Goal: Task Accomplishment & Management: Manage account settings

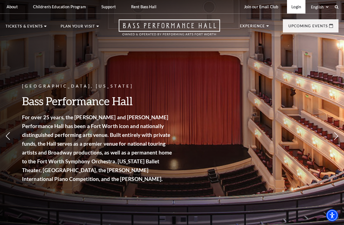
click at [299, 6] on link "Login" at bounding box center [296, 7] width 18 height 14
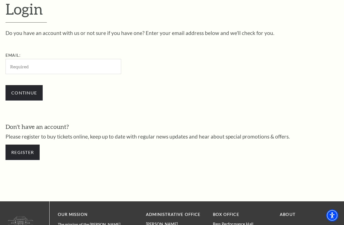
click at [66, 65] on input "Email:" at bounding box center [64, 66] width 116 height 15
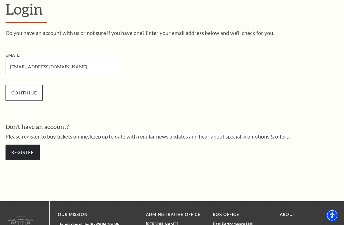
type input "[EMAIL_ADDRESS][DOMAIN_NAME]"
click at [22, 94] on input "Continue" at bounding box center [24, 92] width 37 height 15
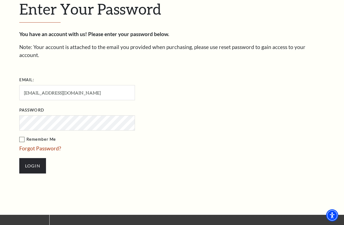
click at [251, 195] on div "Enter Your Password You have an account with us! Please enter your password bel…" at bounding box center [172, 89] width 314 height 251
click at [36, 160] on input "Login" at bounding box center [32, 165] width 27 height 15
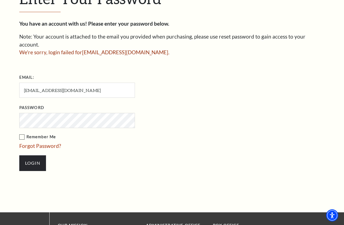
click at [226, 132] on form "Email: [EMAIL_ADDRESS][DOMAIN_NAME] Password Remember Me Forgot Password? Login" at bounding box center [172, 125] width 306 height 104
click at [1, 115] on div "Enter Your Password You have an account with us! Please enter your password bel…" at bounding box center [172, 83] width 344 height 259
click at [19, 156] on input "Login" at bounding box center [32, 163] width 27 height 15
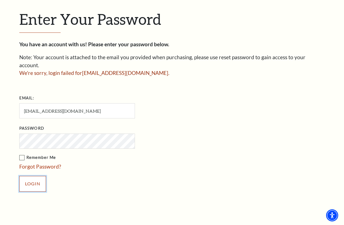
click at [24, 177] on input "Login" at bounding box center [32, 183] width 27 height 15
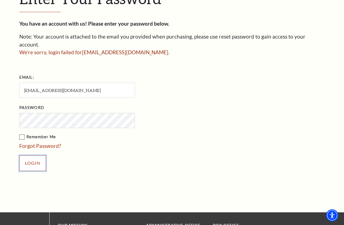
click at [38, 159] on input "Login" at bounding box center [32, 163] width 27 height 15
drag, startPoint x: 47, startPoint y: 139, endPoint x: 73, endPoint y: 71, distance: 72.5
click at [150, 190] on div "Enter Your Password You have an account with us! Please enter your password bel…" at bounding box center [172, 83] width 314 height 259
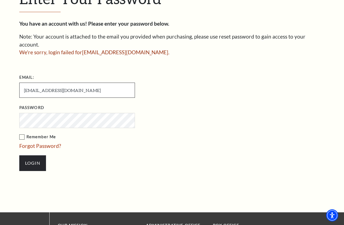
drag, startPoint x: 74, startPoint y: 84, endPoint x: 14, endPoint y: 80, distance: 59.9
click at [14, 80] on div "Enter Your Password You have an account with us! Please enter your password bel…" at bounding box center [172, 83] width 344 height 259
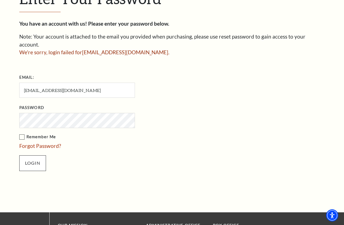
click at [97, 187] on div "Enter Your Password You have an account with us! Please enter your password bel…" at bounding box center [172, 83] width 314 height 259
click at [29, 143] on link "Forgot Password?" at bounding box center [40, 146] width 42 height 6
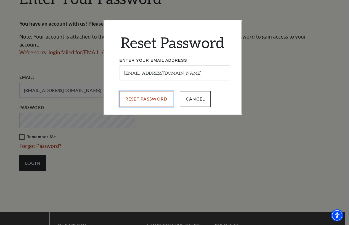
click at [150, 101] on input "Reset Password" at bounding box center [146, 98] width 54 height 15
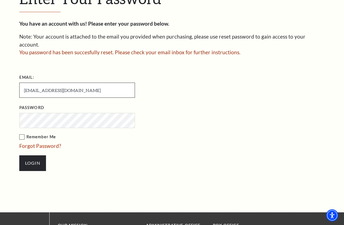
drag, startPoint x: 80, startPoint y: 84, endPoint x: -3, endPoint y: 86, distance: 82.8
type input "[EMAIL_ADDRESS][DOMAIN_NAME]"
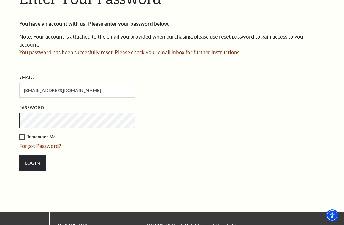
click at [19, 156] on input "Login" at bounding box center [32, 163] width 27 height 15
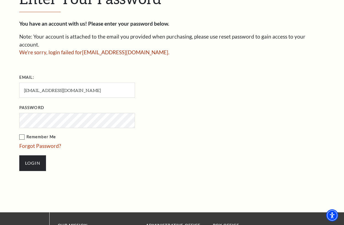
click at [19, 156] on input "Login" at bounding box center [32, 163] width 27 height 15
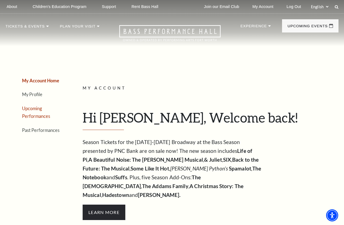
click at [31, 109] on link "Upcoming Performances" at bounding box center [36, 112] width 28 height 13
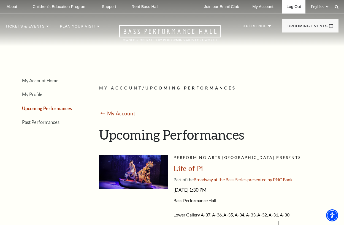
click at [290, 7] on link "Log Out" at bounding box center [294, 7] width 23 height 14
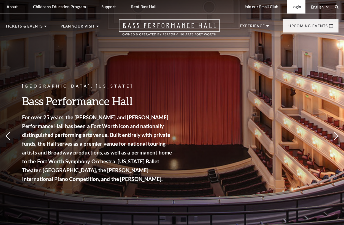
click at [291, 6] on link "Login" at bounding box center [296, 7] width 18 height 14
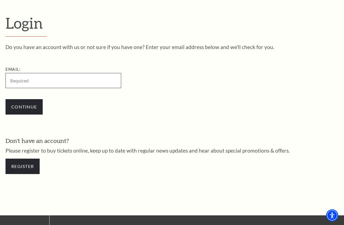
scroll to position [146, 0]
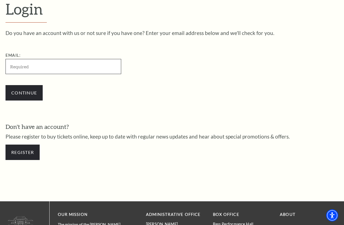
click at [66, 70] on input "Email:" at bounding box center [64, 66] width 116 height 15
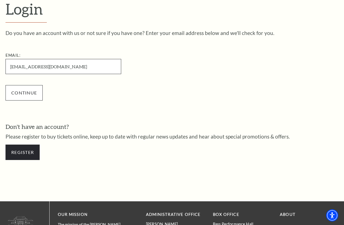
type input "glennbejko@gmail.com"
click at [24, 98] on input "Continue" at bounding box center [24, 92] width 37 height 15
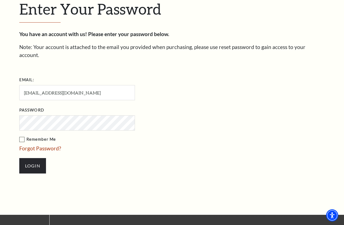
click at [19, 158] on input "Login" at bounding box center [32, 165] width 27 height 15
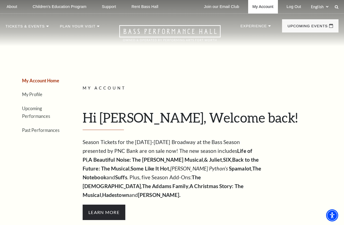
click at [257, 5] on link "My Account" at bounding box center [263, 7] width 30 height 14
click at [264, 7] on link "My Account" at bounding box center [263, 7] width 30 height 14
click at [34, 116] on link "Upcoming Performances" at bounding box center [36, 112] width 28 height 13
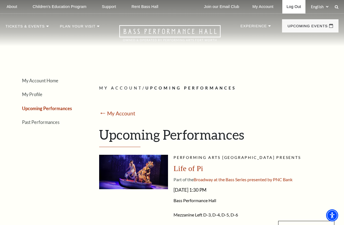
click at [299, 7] on link "Log Out" at bounding box center [294, 7] width 23 height 14
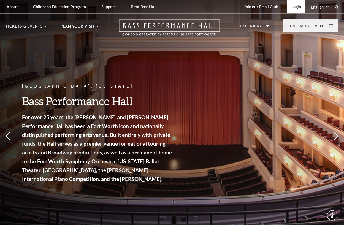
click at [295, 7] on link "Login" at bounding box center [296, 7] width 18 height 14
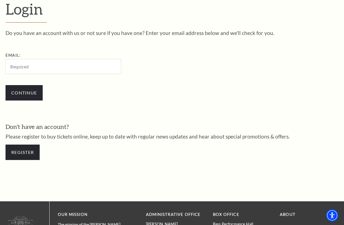
click at [66, 68] on input "Email:" at bounding box center [64, 66] width 116 height 15
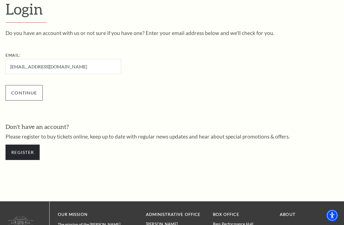
type input "cathillrepeats@gmail.com"
click at [26, 90] on input "Continue" at bounding box center [24, 92] width 37 height 15
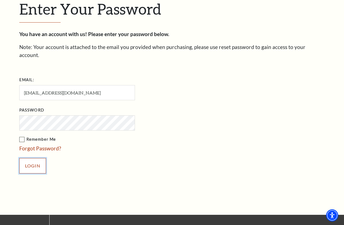
click at [36, 158] on input "Login" at bounding box center [32, 165] width 27 height 15
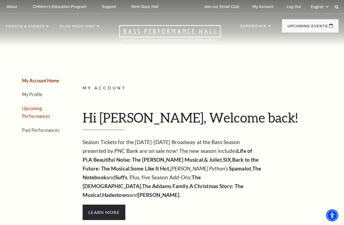
click at [34, 108] on link "Upcoming Performances" at bounding box center [36, 112] width 28 height 13
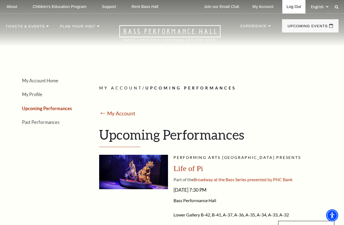
click at [298, 4] on link "Log Out" at bounding box center [294, 7] width 23 height 14
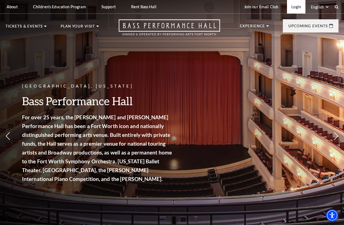
click at [296, 6] on link "Login" at bounding box center [296, 7] width 18 height 14
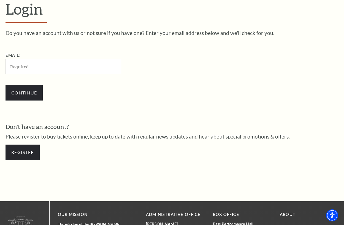
click at [18, 68] on input "Email:" at bounding box center [64, 66] width 116 height 15
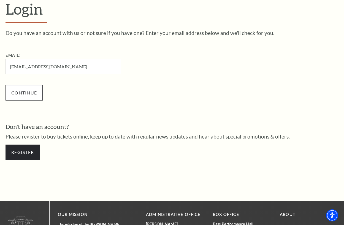
type input "[EMAIL_ADDRESS][DOMAIN_NAME]"
click at [14, 94] on input "Continue" at bounding box center [24, 92] width 37 height 15
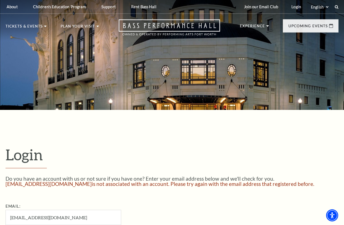
scroll to position [83, 0]
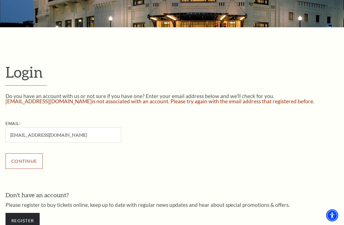
click at [36, 162] on input "Continue" at bounding box center [24, 161] width 37 height 15
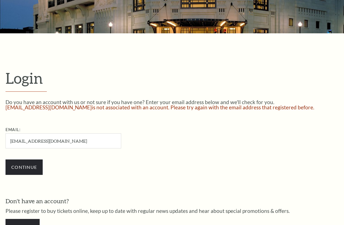
scroll to position [83, 0]
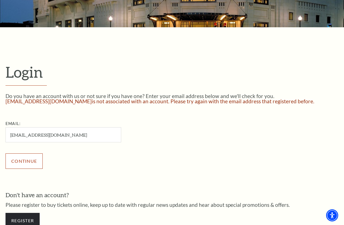
click at [31, 154] on input "Continue" at bounding box center [24, 161] width 37 height 15
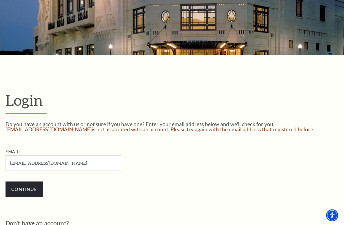
scroll to position [55, 0]
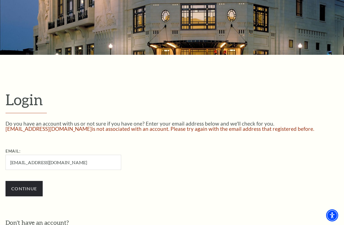
drag, startPoint x: 73, startPoint y: 164, endPoint x: -3, endPoint y: 135, distance: 81.5
click at [0, 135] on html "Skip to main content Enable accessibility for low vision Open the accessibility…" at bounding box center [172, 57] width 344 height 225
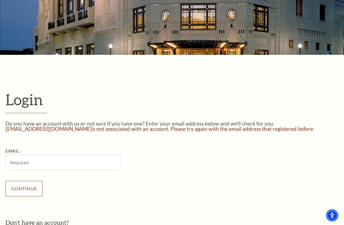
click at [14, 191] on input "Continue" at bounding box center [24, 188] width 37 height 15
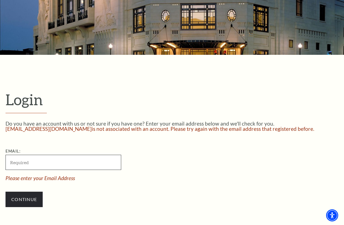
click at [52, 162] on input "Email:" at bounding box center [64, 162] width 116 height 15
click at [49, 163] on input "Email:" at bounding box center [64, 162] width 116 height 15
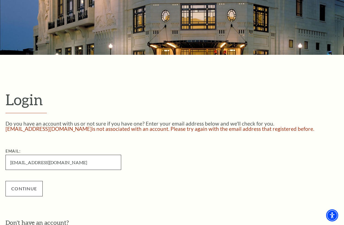
type input "bigcitypaintings@gmail.com"
click at [22, 191] on input "Continue" at bounding box center [24, 188] width 37 height 15
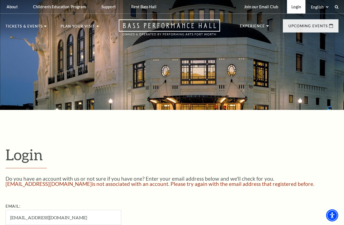
click at [295, 6] on link "Login" at bounding box center [296, 7] width 18 height 14
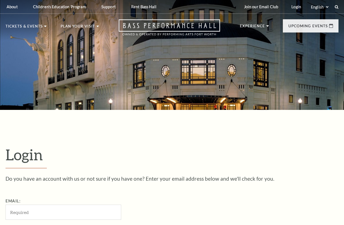
scroll to position [146, 0]
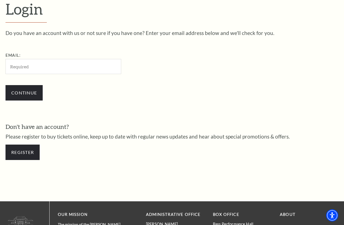
click at [68, 67] on input "Email:" at bounding box center [64, 66] width 116 height 15
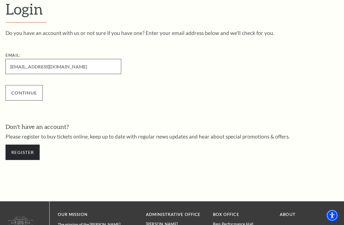
type input "[EMAIL_ADDRESS][DOMAIN_NAME]"
click at [31, 95] on input "Continue" at bounding box center [24, 92] width 37 height 15
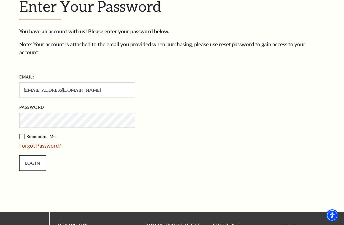
scroll to position [154, 0]
drag, startPoint x: 36, startPoint y: 155, endPoint x: 36, endPoint y: 152, distance: 3.0
click at [36, 156] on input "Login" at bounding box center [32, 163] width 27 height 15
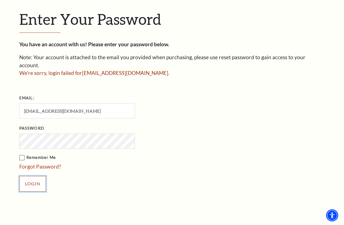
click at [34, 176] on input "Login" at bounding box center [32, 183] width 27 height 15
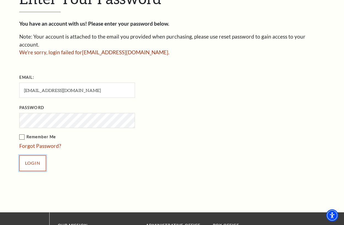
click at [37, 160] on input "Login" at bounding box center [32, 163] width 27 height 15
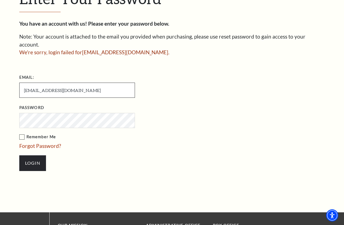
click at [98, 83] on input "[EMAIL_ADDRESS][DOMAIN_NAME]" at bounding box center [77, 90] width 116 height 15
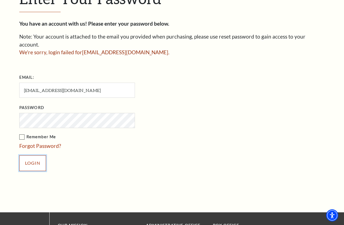
click at [27, 156] on input "Login" at bounding box center [32, 163] width 27 height 15
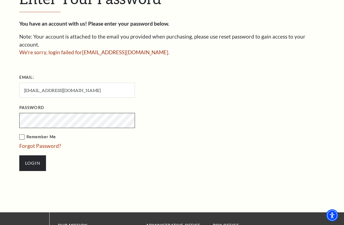
click at [19, 156] on input "Login" at bounding box center [32, 163] width 27 height 15
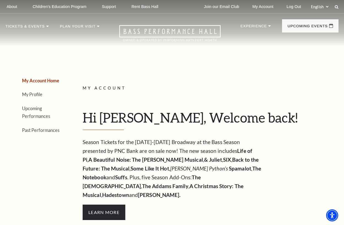
click at [39, 112] on li "Upcoming Performances" at bounding box center [42, 113] width 40 height 16
click at [35, 111] on li "Upcoming Performances" at bounding box center [42, 113] width 40 height 16
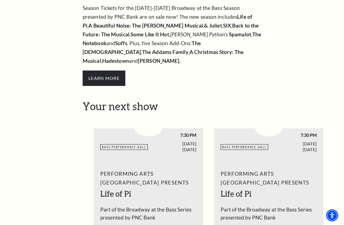
scroll to position [83, 0]
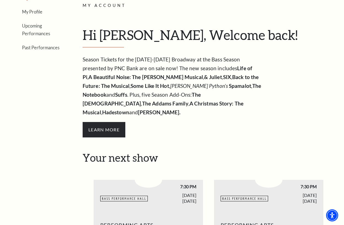
click at [29, 27] on link "Upcoming Performances" at bounding box center [36, 29] width 28 height 13
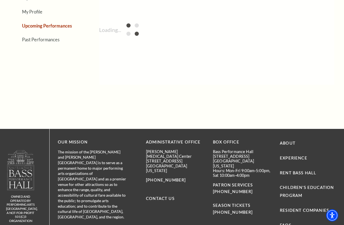
click at [36, 34] on ul "My Account Home My Profile Upcoming Performances Past Performances" at bounding box center [42, 19] width 73 height 50
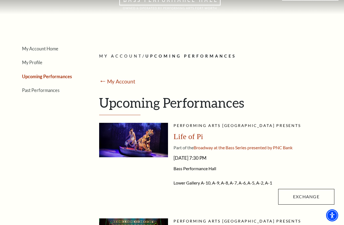
scroll to position [0, 0]
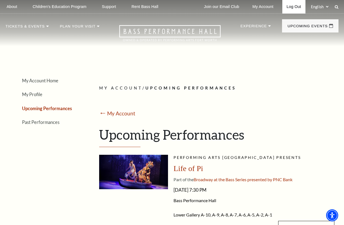
click at [293, 6] on link "Log Out" at bounding box center [294, 7] width 23 height 14
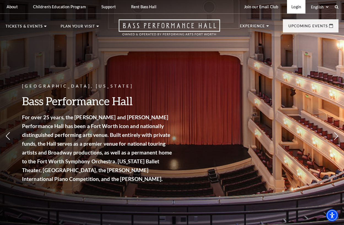
click at [299, 7] on link "Login" at bounding box center [296, 7] width 18 height 14
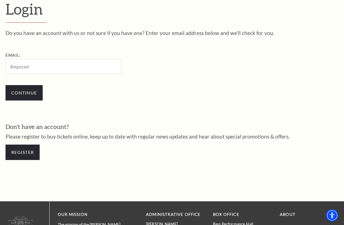
click at [56, 67] on input "Email:" at bounding box center [64, 66] width 116 height 15
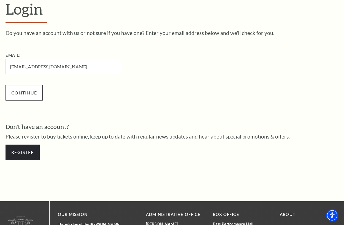
type input "veggiesontheside@gmail.com"
click at [35, 93] on input "Continue" at bounding box center [24, 92] width 37 height 15
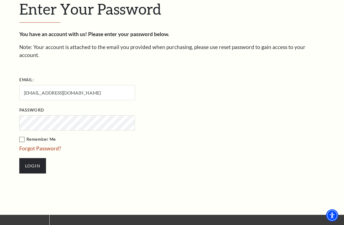
click at [135, 164] on li "Login" at bounding box center [104, 166] width 171 height 26
click at [19, 158] on input "Login" at bounding box center [32, 165] width 27 height 15
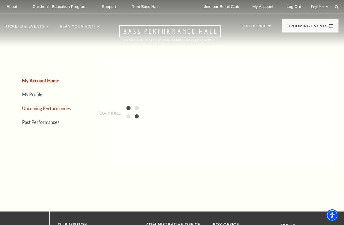
click at [47, 108] on link "Upcoming Performances" at bounding box center [46, 108] width 49 height 5
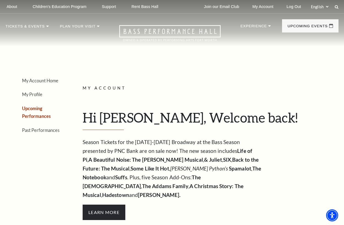
click at [47, 109] on li "Upcoming Performances" at bounding box center [42, 113] width 40 height 16
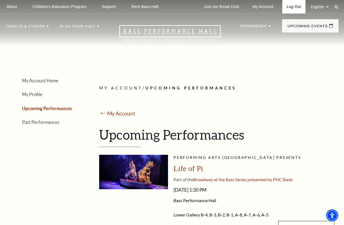
click at [290, 6] on link "Log Out" at bounding box center [294, 7] width 23 height 14
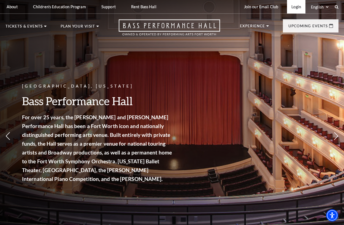
click at [294, 5] on link "Login" at bounding box center [296, 7] width 18 height 14
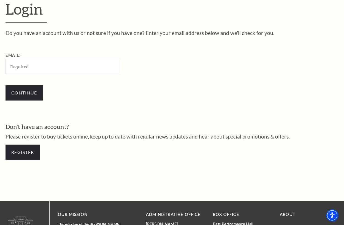
drag, startPoint x: 56, startPoint y: 65, endPoint x: 58, endPoint y: 67, distance: 3.1
click at [58, 67] on input "Email:" at bounding box center [64, 66] width 116 height 15
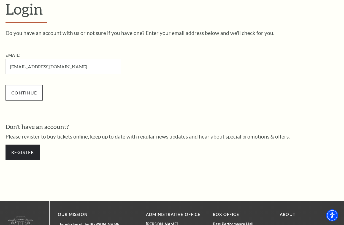
type input "[EMAIL_ADDRESS][DOMAIN_NAME]"
click at [13, 92] on input "Continue" at bounding box center [24, 92] width 37 height 15
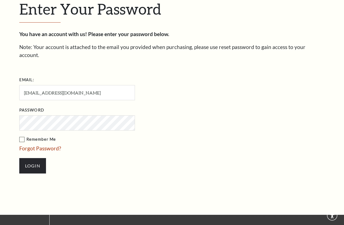
scroll to position [151, 0]
click at [19, 158] on input "Login" at bounding box center [32, 165] width 27 height 15
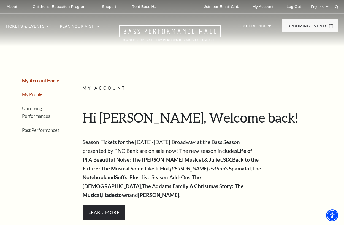
click at [33, 95] on link "My Profile" at bounding box center [32, 94] width 20 height 5
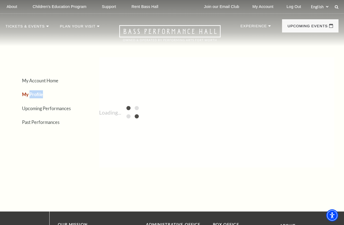
click at [33, 94] on link "My Profile" at bounding box center [32, 94] width 21 height 5
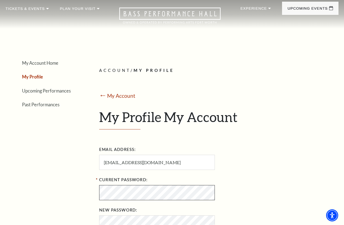
scroll to position [28, 0]
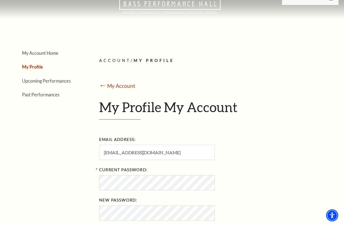
click at [33, 67] on link "My Profile" at bounding box center [32, 66] width 21 height 5
click at [33, 65] on link "My Profile" at bounding box center [32, 66] width 21 height 5
click at [34, 53] on link "My Account Home" at bounding box center [40, 52] width 36 height 5
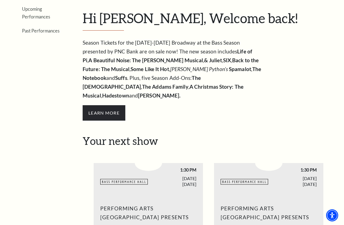
scroll to position [55, 0]
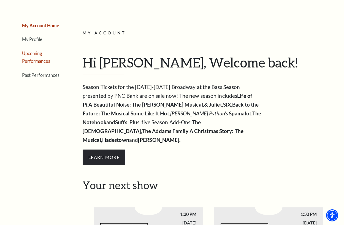
click at [32, 55] on link "Upcoming Performances" at bounding box center [36, 57] width 28 height 13
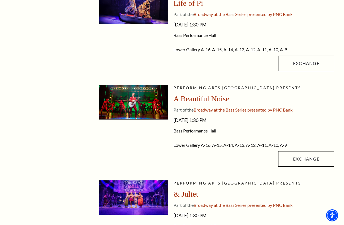
scroll to position [0, 0]
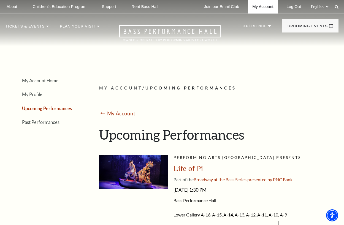
click at [267, 6] on link "My Account" at bounding box center [263, 7] width 30 height 14
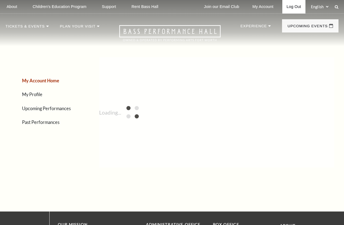
drag, startPoint x: 0, startPoint y: 0, endPoint x: 293, endPoint y: 8, distance: 292.7
click at [293, 8] on link "Log Out" at bounding box center [294, 7] width 23 height 14
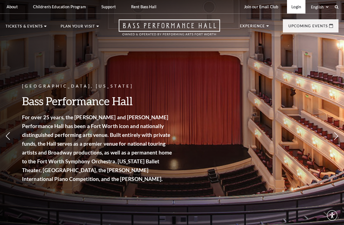
click at [296, 7] on link "Login" at bounding box center [296, 7] width 18 height 14
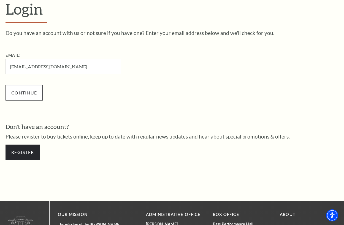
type input "[EMAIL_ADDRESS][DOMAIN_NAME]"
click at [23, 90] on input "Continue" at bounding box center [24, 92] width 37 height 15
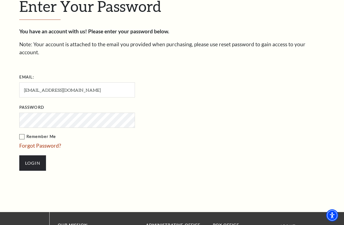
click at [19, 156] on input "Login" at bounding box center [32, 163] width 27 height 15
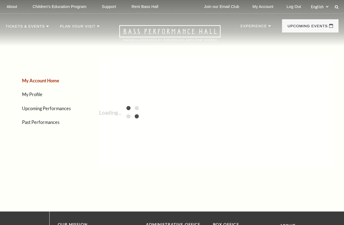
click at [42, 108] on link "Upcoming Performances" at bounding box center [46, 108] width 49 height 5
click at [42, 108] on link "Upcoming Performances" at bounding box center [47, 108] width 50 height 5
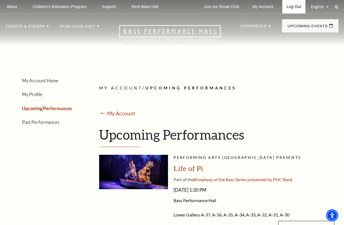
click at [295, 5] on link "Log Out" at bounding box center [294, 7] width 23 height 14
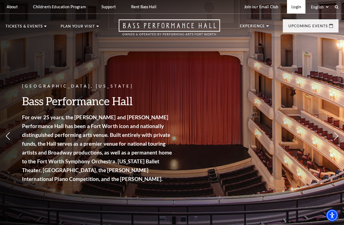
click at [294, 6] on link "Login" at bounding box center [296, 7] width 18 height 14
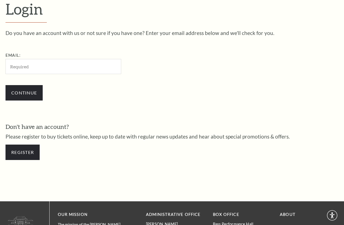
click at [73, 68] on input "Email:" at bounding box center [64, 66] width 116 height 15
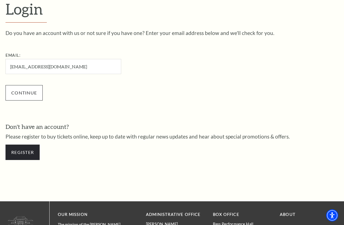
type input "[EMAIL_ADDRESS][DOMAIN_NAME]"
click at [17, 90] on input "Continue" at bounding box center [24, 92] width 37 height 15
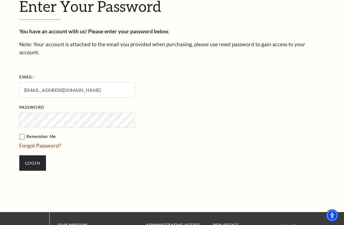
click at [19, 156] on input "Login" at bounding box center [32, 163] width 27 height 15
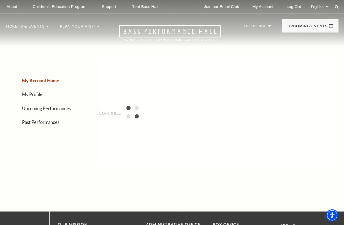
click at [62, 109] on link "Upcoming Performances" at bounding box center [46, 108] width 49 height 5
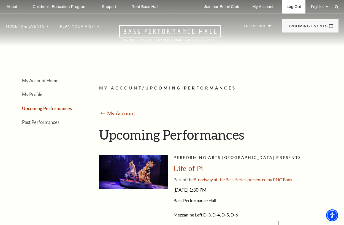
click at [290, 6] on link "Log Out" at bounding box center [294, 7] width 23 height 14
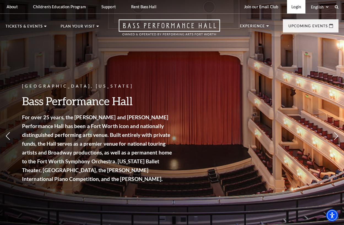
drag, startPoint x: 297, startPoint y: 6, endPoint x: 296, endPoint y: 10, distance: 4.3
click at [297, 6] on link "Login" at bounding box center [296, 7] width 18 height 14
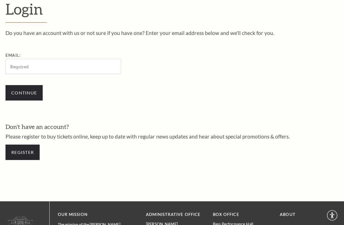
click at [54, 68] on input "Email:" at bounding box center [64, 66] width 116 height 15
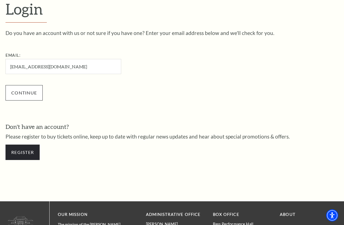
type input "cathillrepeats@gmail.com"
click at [28, 95] on input "Continue" at bounding box center [24, 92] width 37 height 15
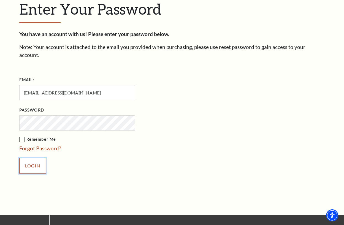
click at [34, 158] on input "Login" at bounding box center [32, 165] width 27 height 15
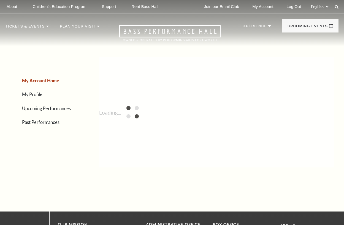
click at [39, 107] on link "Upcoming Performances" at bounding box center [46, 108] width 49 height 5
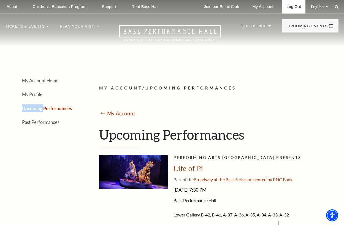
click at [291, 7] on link "Log Out" at bounding box center [294, 7] width 23 height 14
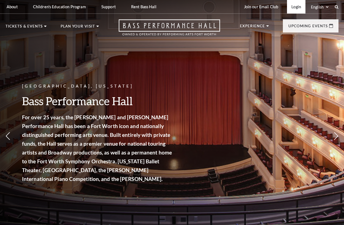
click at [296, 6] on link "Login" at bounding box center [296, 7] width 18 height 14
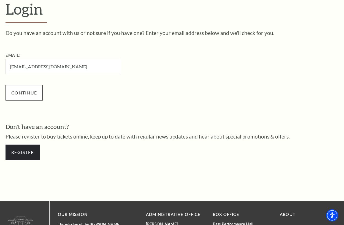
type input "[EMAIL_ADDRESS][DOMAIN_NAME]"
click at [18, 91] on input "Continue" at bounding box center [24, 92] width 37 height 15
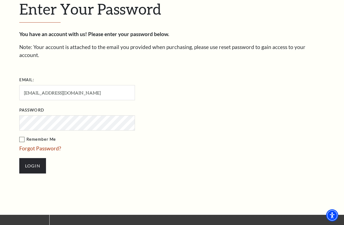
click at [271, 189] on div "Enter Your Password You have an account with us! Please enter your password bel…" at bounding box center [172, 89] width 314 height 251
click at [34, 158] on input "Login" at bounding box center [32, 165] width 27 height 15
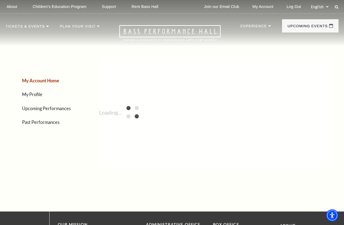
click at [38, 110] on link "Upcoming Performances" at bounding box center [46, 108] width 49 height 5
click at [38, 110] on link "Upcoming Performances" at bounding box center [47, 108] width 50 height 5
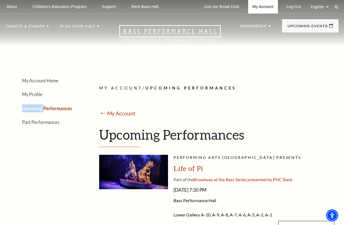
click at [265, 8] on link "My Account" at bounding box center [263, 7] width 30 height 14
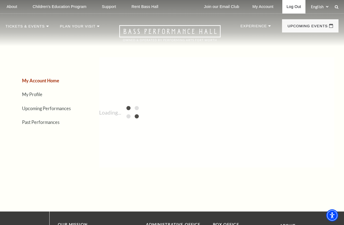
click at [292, 4] on link "Log Out" at bounding box center [294, 7] width 23 height 14
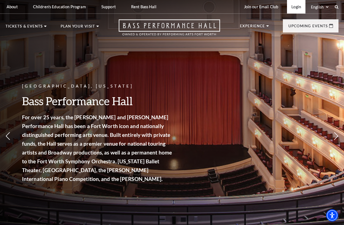
click at [299, 6] on link "Login" at bounding box center [296, 7] width 18 height 14
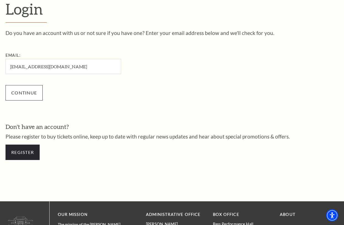
type input "[EMAIL_ADDRESS][DOMAIN_NAME]"
click at [18, 96] on input "Continue" at bounding box center [24, 92] width 37 height 15
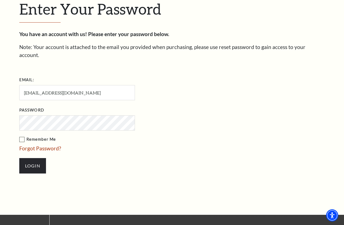
click at [247, 172] on div "Enter Your Password You have an account with us! Please enter your password bel…" at bounding box center [172, 89] width 314 height 251
click at [35, 158] on input "Login" at bounding box center [32, 165] width 27 height 15
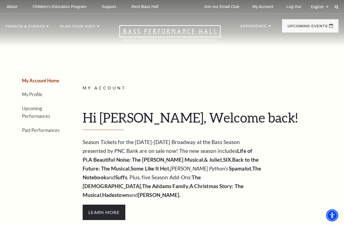
click at [44, 115] on link "Upcoming Performances" at bounding box center [36, 112] width 28 height 13
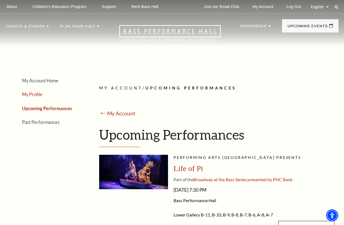
click at [31, 93] on link "My Profile" at bounding box center [32, 94] width 20 height 5
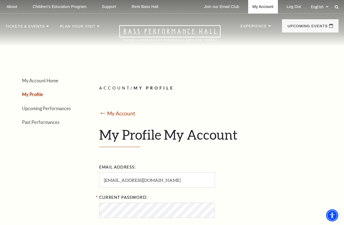
click at [255, 5] on link "My Account" at bounding box center [263, 7] width 30 height 14
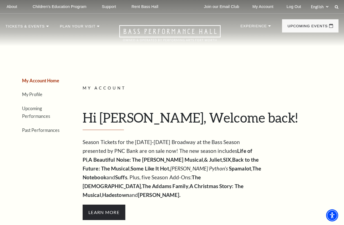
click at [45, 79] on link "My Account Home" at bounding box center [40, 80] width 37 height 5
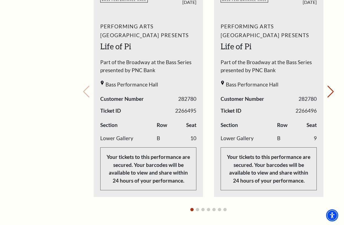
scroll to position [276, 0]
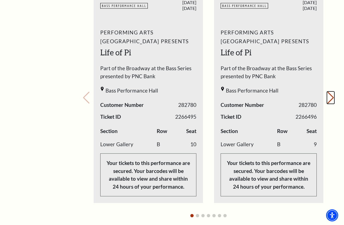
click at [334, 92] on button "Next slide." at bounding box center [330, 98] width 7 height 12
click at [333, 92] on button "Next slide." at bounding box center [330, 98] width 7 height 12
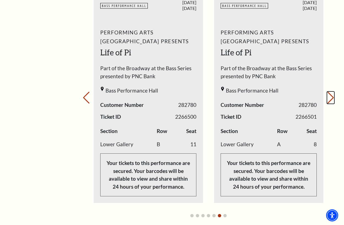
click at [333, 92] on button "Next slide." at bounding box center [330, 98] width 7 height 12
click at [333, 90] on div "Your next show Previous slide. Next slide." at bounding box center [209, 90] width 252 height 263
